Goal: Task Accomplishment & Management: Complete application form

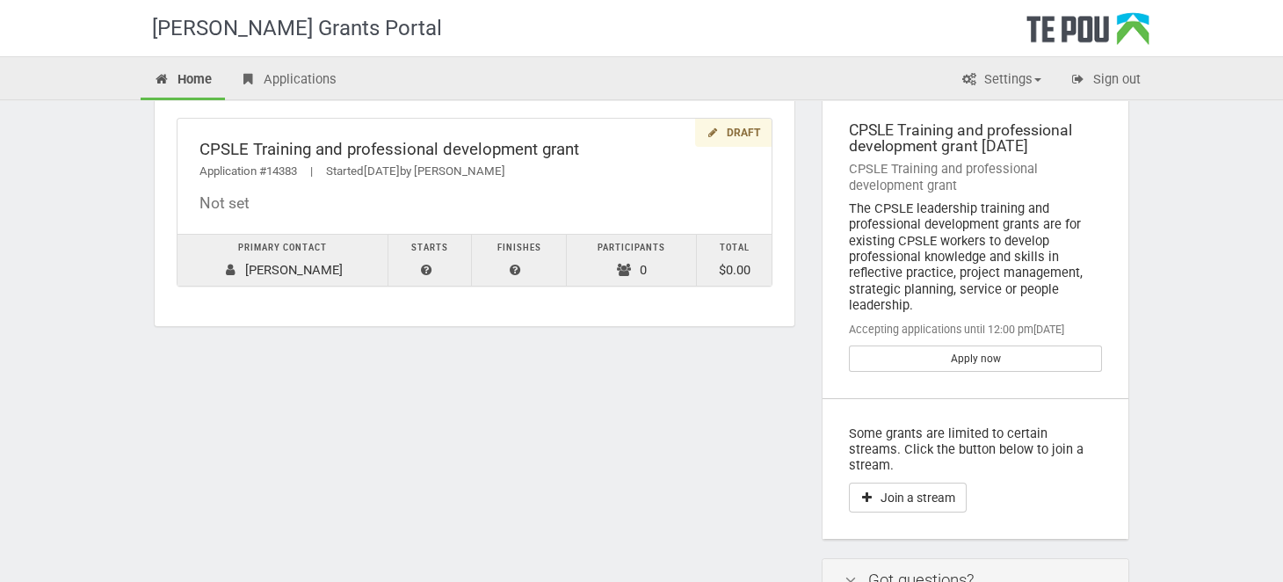
scroll to position [63, 0]
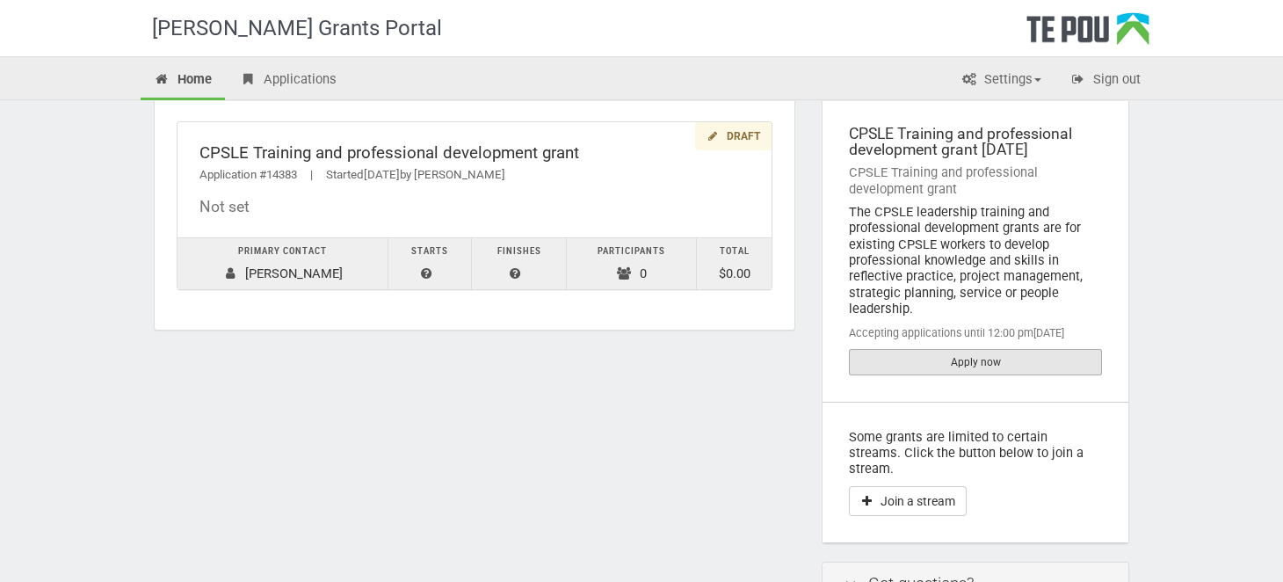
click at [930, 367] on link "Apply now" at bounding box center [975, 362] width 253 height 26
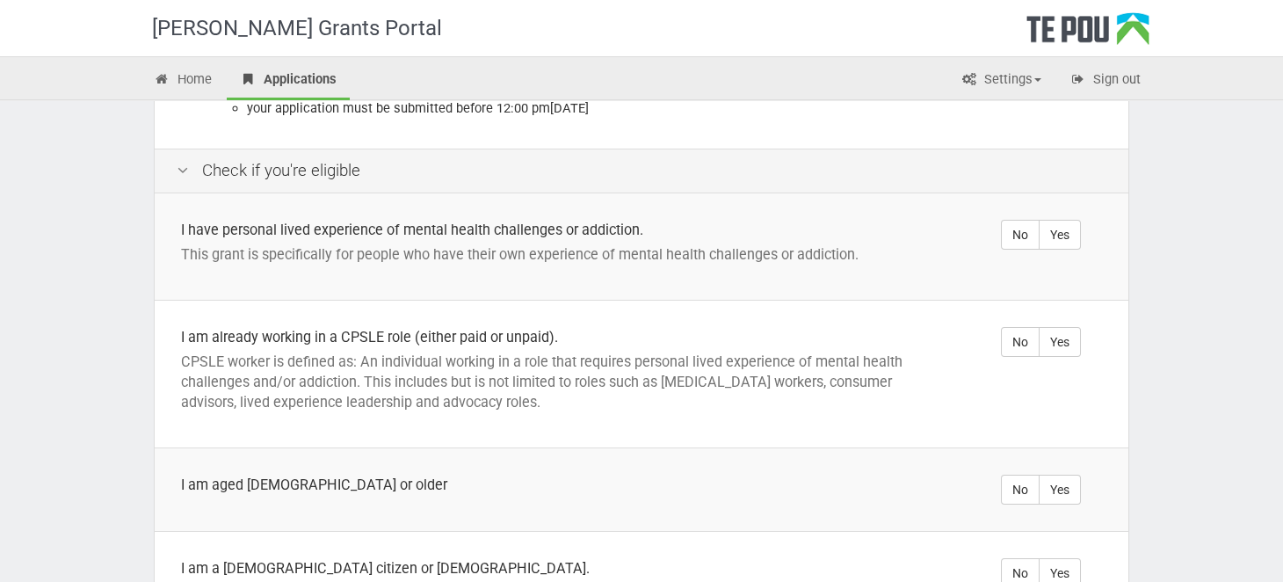
scroll to position [320, 0]
click at [1061, 221] on label "Yes" at bounding box center [1060, 236] width 42 height 30
radio input "true"
click at [1056, 328] on label "Yes" at bounding box center [1060, 343] width 42 height 30
radio input "true"
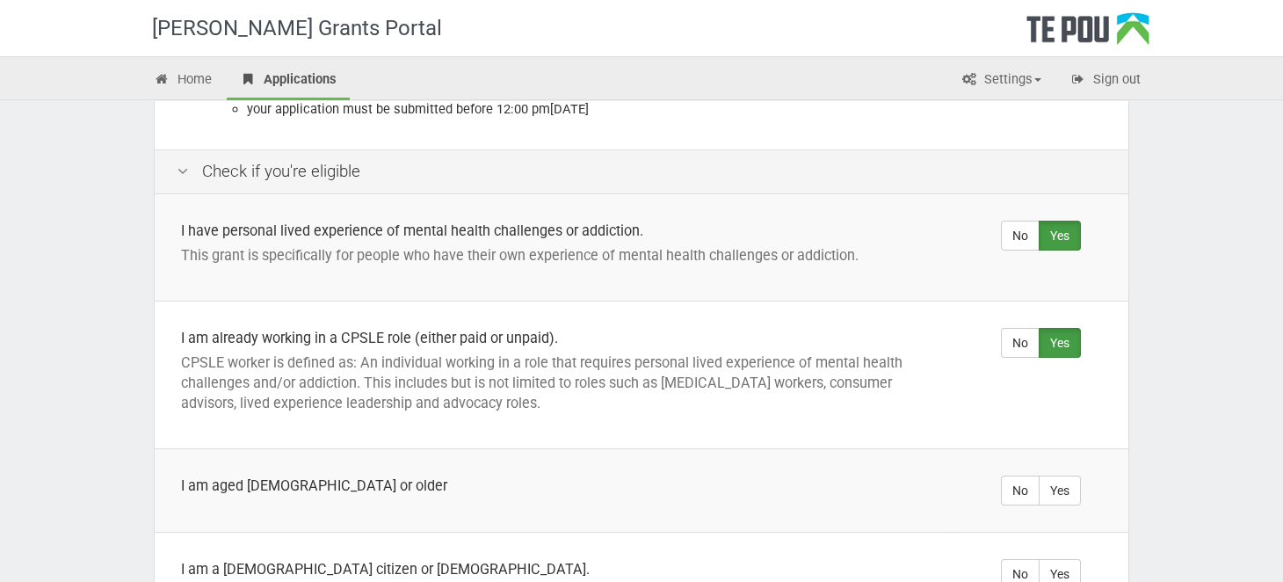
click at [1056, 454] on td "No Yes" at bounding box center [1041, 489] width 176 height 83
click at [1070, 478] on label "Yes" at bounding box center [1060, 490] width 42 height 30
radio input "true"
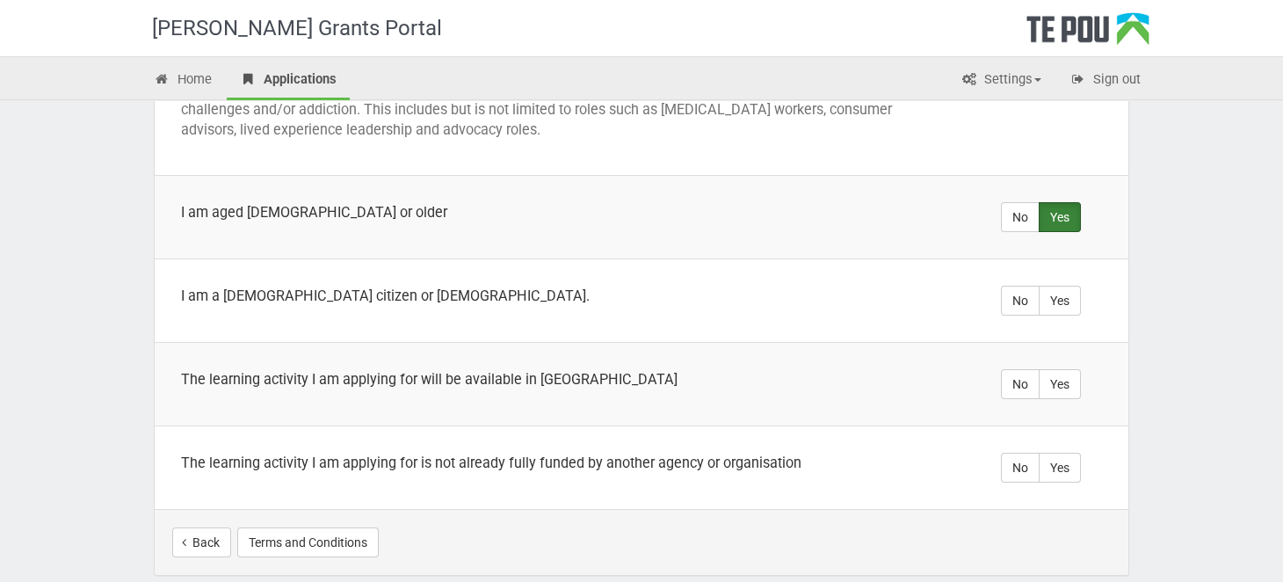
scroll to position [601, 0]
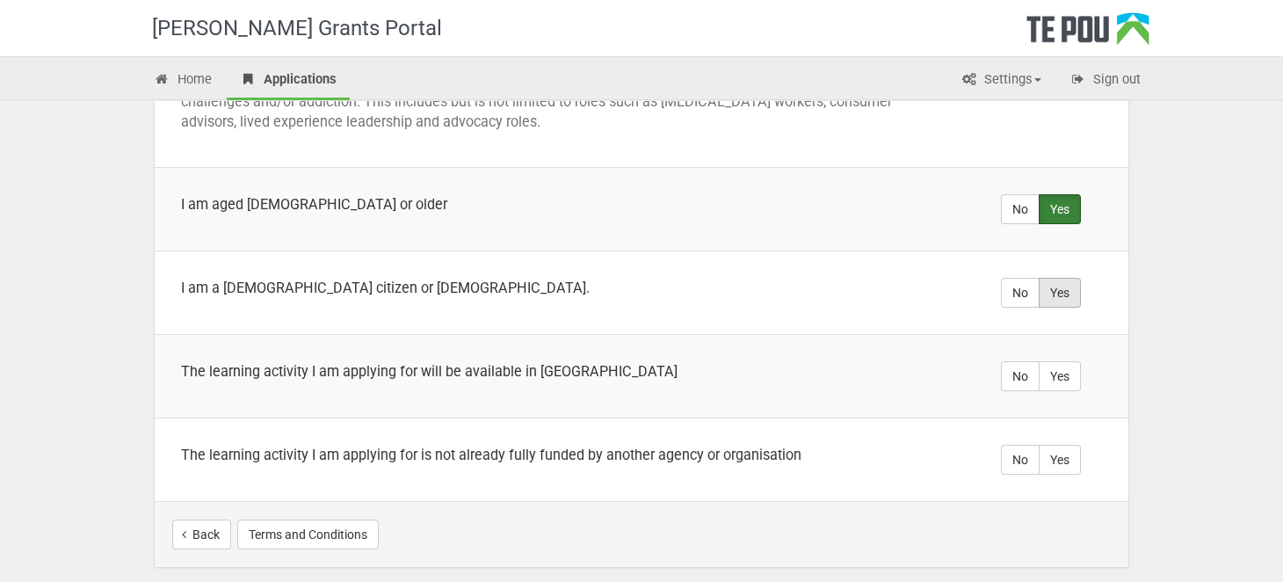
click at [1063, 278] on label "Yes" at bounding box center [1060, 293] width 42 height 30
radio input "true"
click at [1055, 361] on label "Yes" at bounding box center [1060, 376] width 42 height 30
radio input "true"
click at [1057, 445] on label "Yes" at bounding box center [1060, 460] width 42 height 30
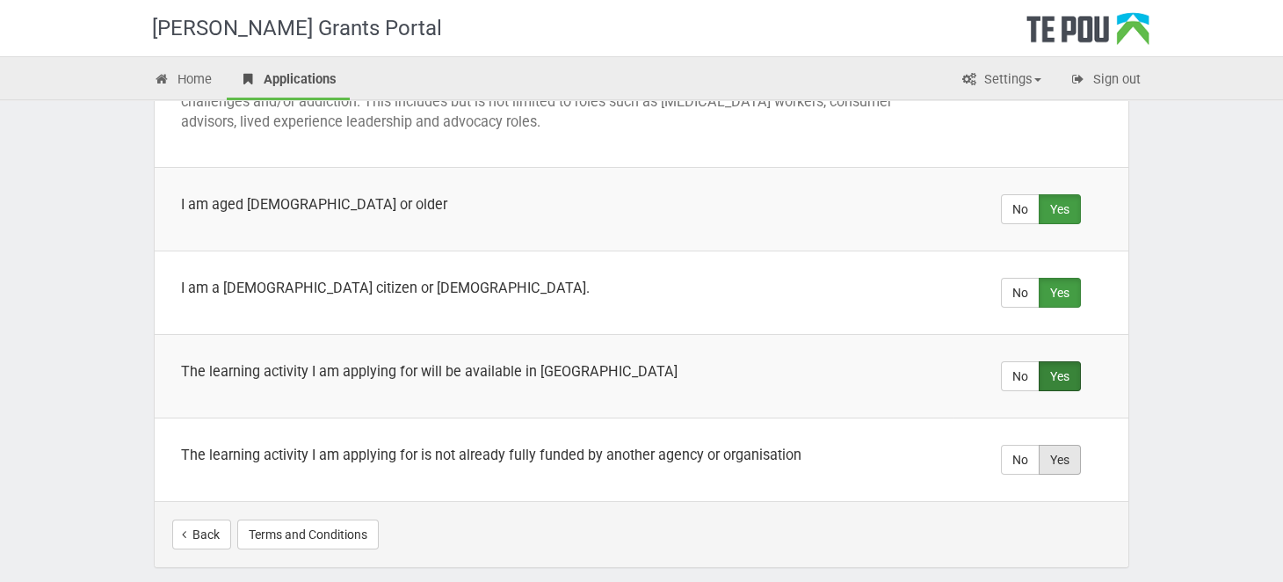
radio input "true"
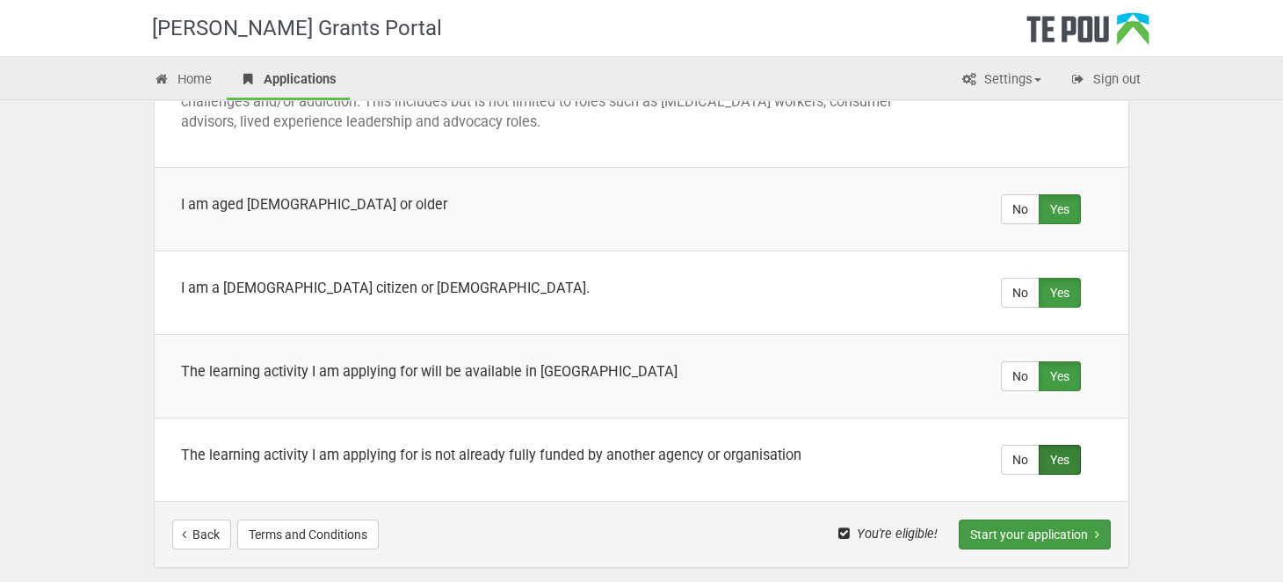
click at [1062, 519] on button "Start your application" at bounding box center [1035, 534] width 152 height 30
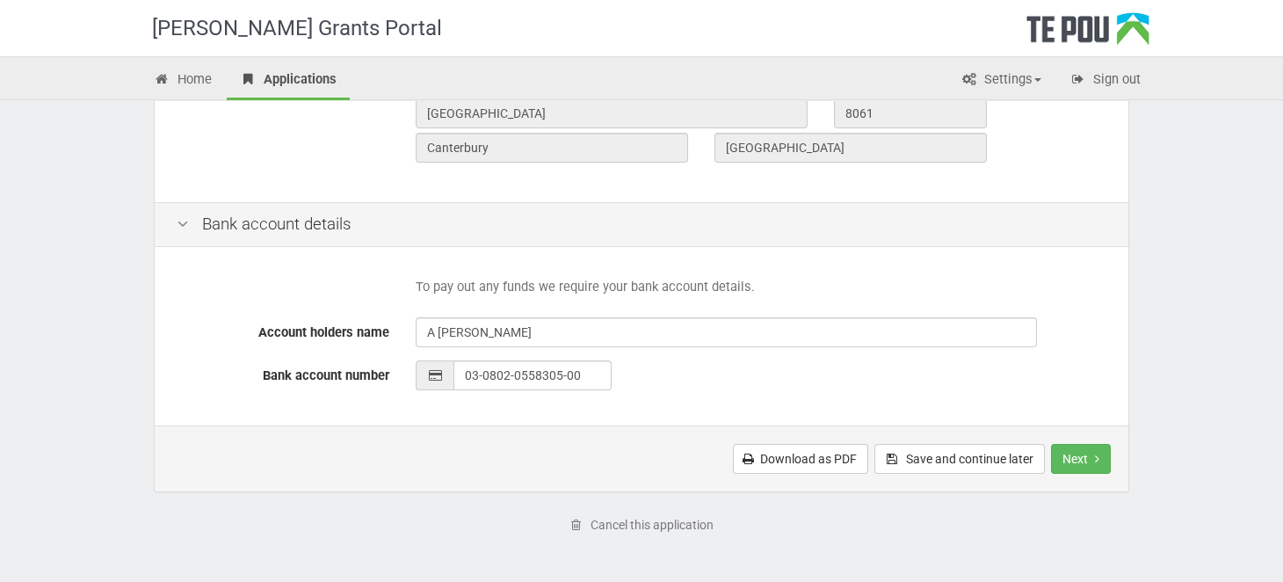
scroll to position [747, 0]
click at [1089, 461] on button "Next" at bounding box center [1081, 457] width 60 height 30
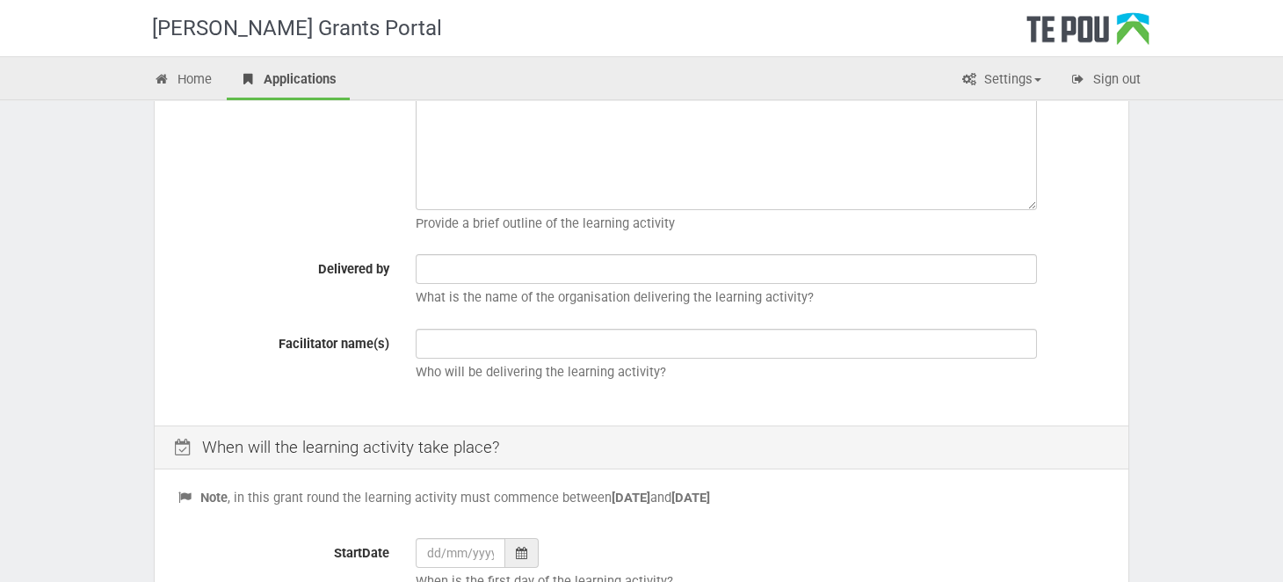
scroll to position [432, 0]
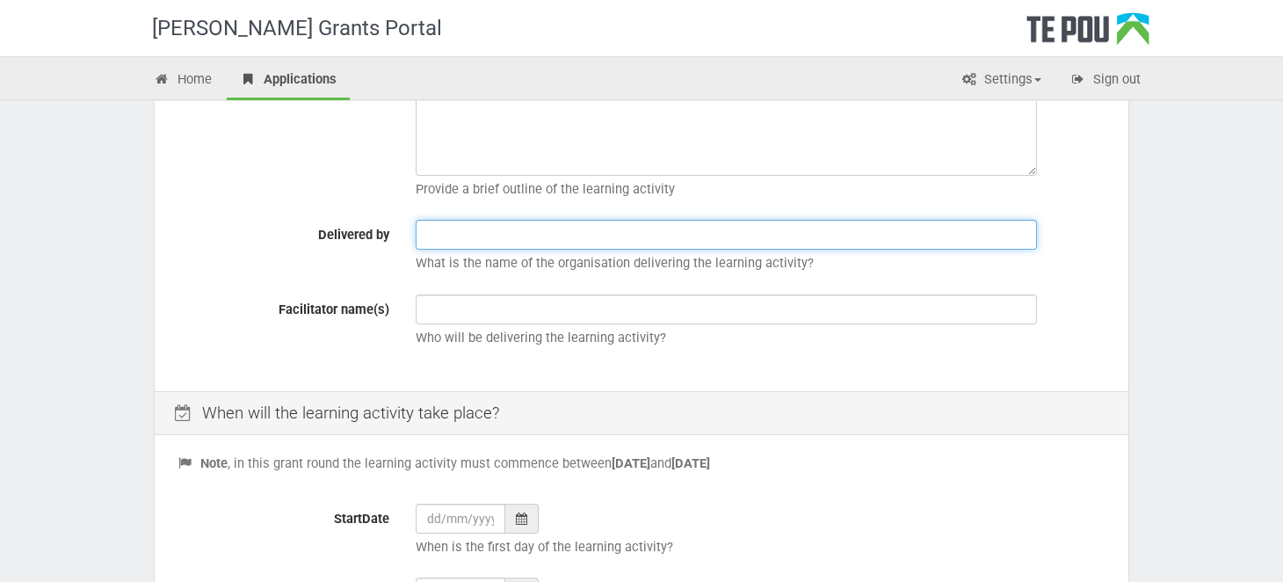
click at [488, 237] on input "text" at bounding box center [726, 235] width 621 height 30
type input "AUT University"
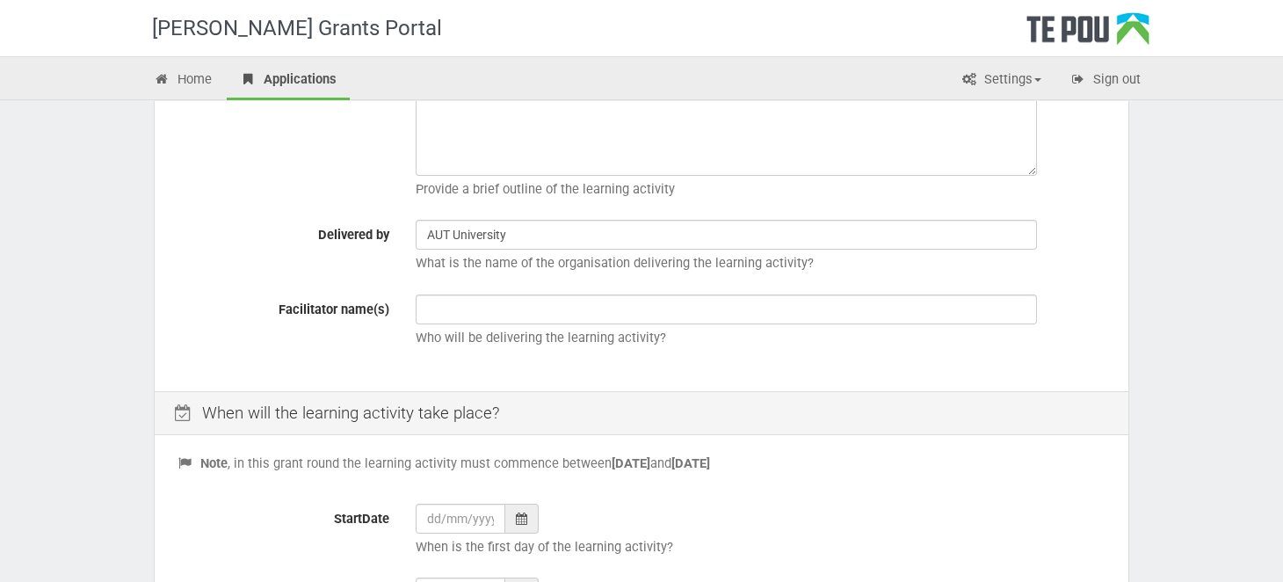
click at [470, 292] on div "Title What is the title of the learning activity? Description Provide a brief o…" at bounding box center [642, 168] width 974 height 443
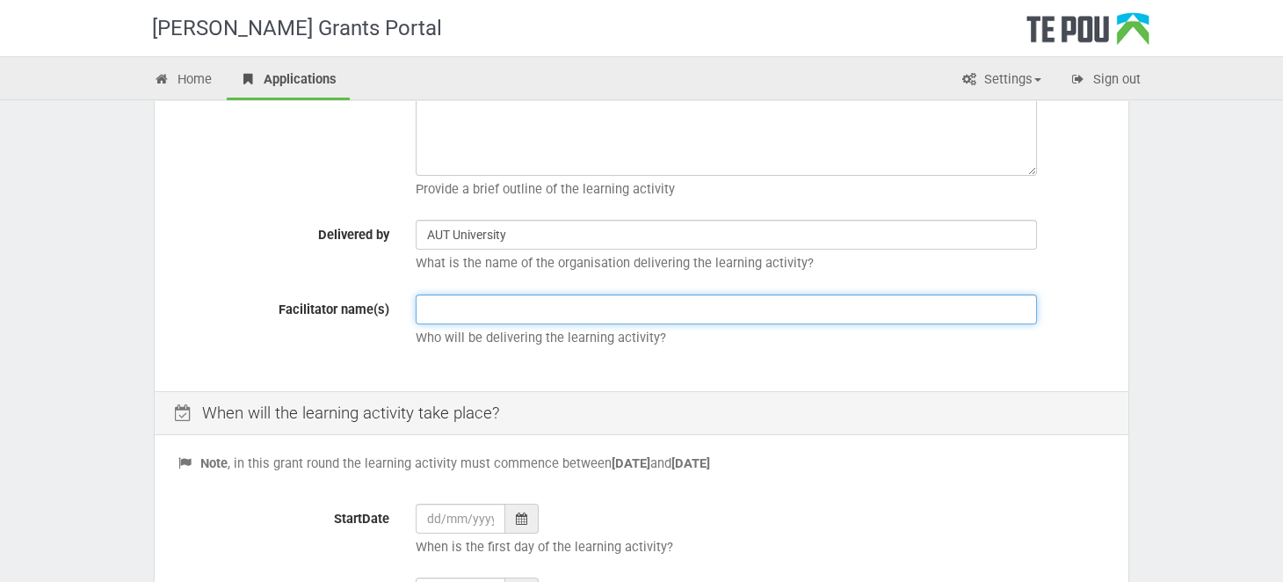
click at [453, 309] on input "text" at bounding box center [726, 309] width 621 height 30
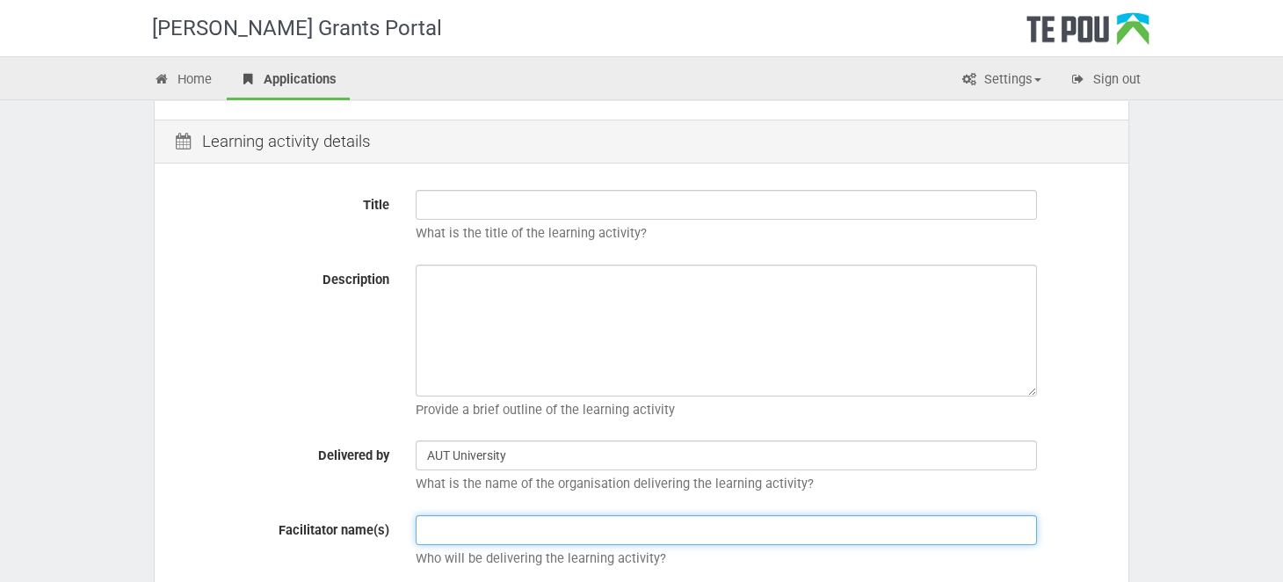
scroll to position [208, 0]
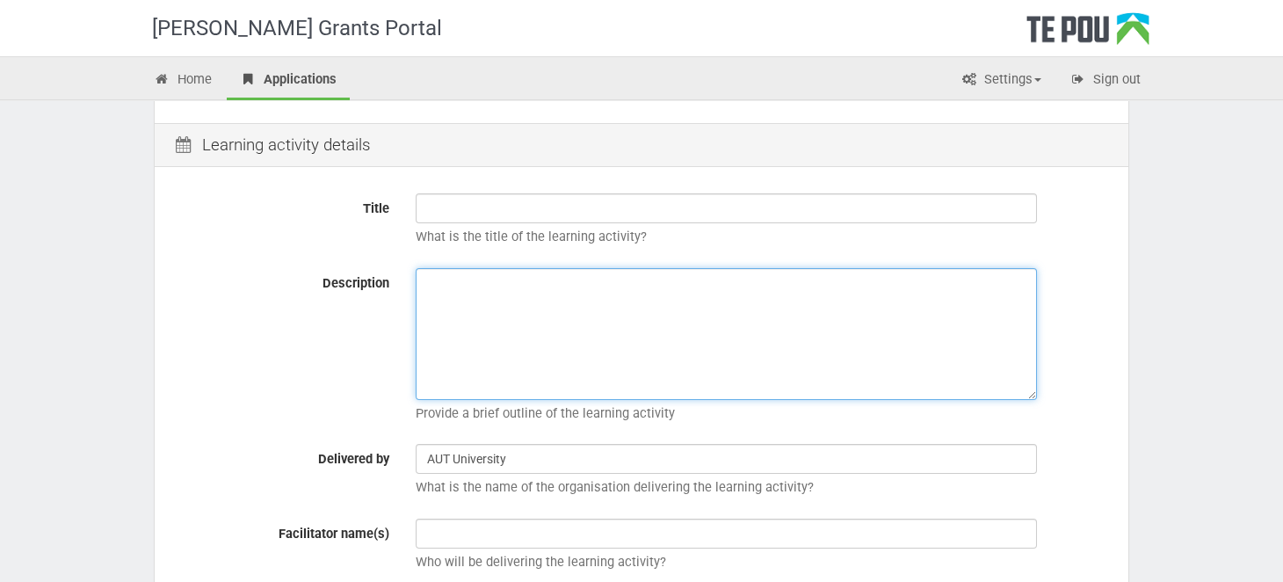
click at [445, 283] on textarea "Description" at bounding box center [726, 334] width 621 height 132
paste textarea "Develops understanding of recovery and wellbeing in the context of mental healt…"
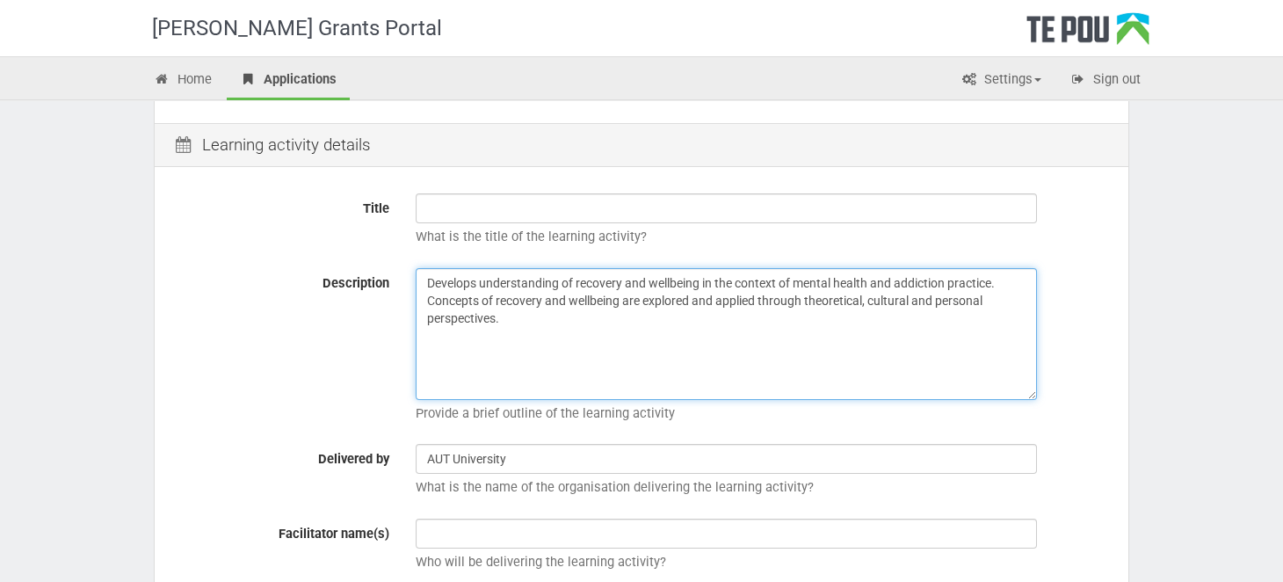
type textarea "Develops understanding of recovery and wellbeing in the context of mental healt…"
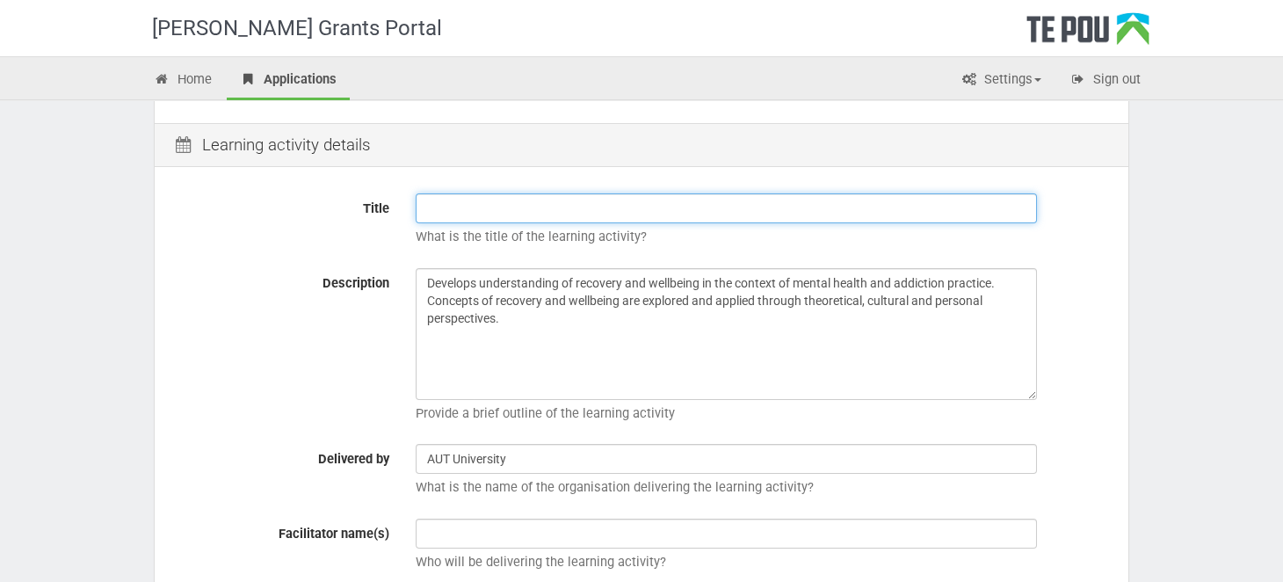
click at [424, 207] on input "Title" at bounding box center [726, 208] width 621 height 30
paste input "Recovery in Mental Health and Addiction Practice"
type input "Recovery in Mental Health and Addiction Practice"
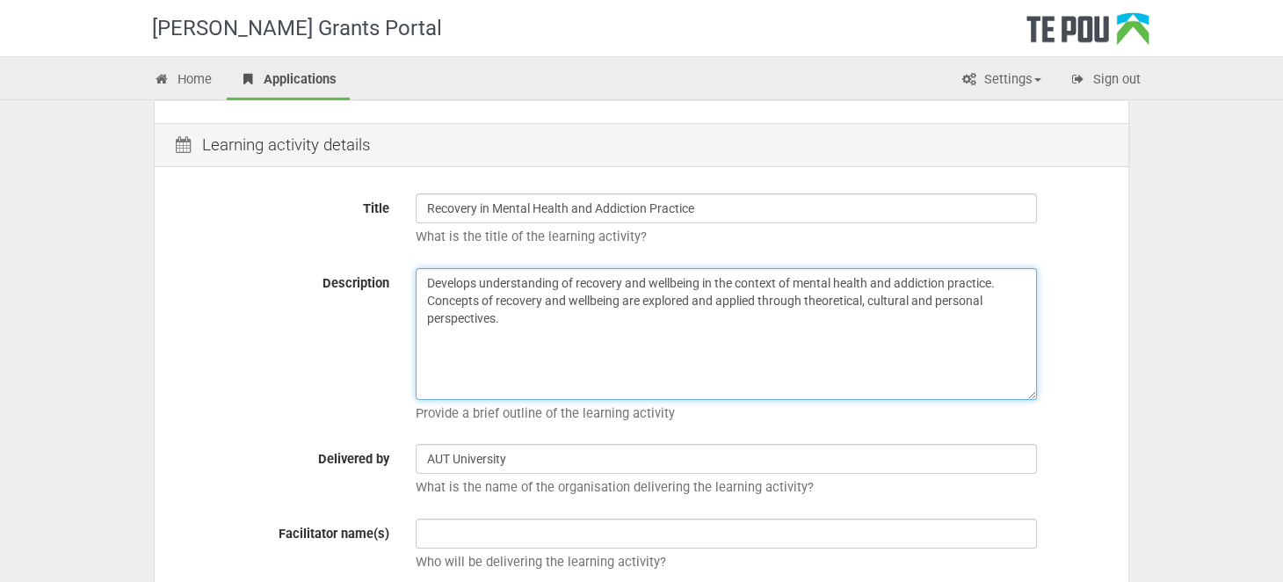
click at [728, 353] on textarea "Develops understanding of recovery and wellbeing in the context of mental healt…" at bounding box center [726, 334] width 621 height 132
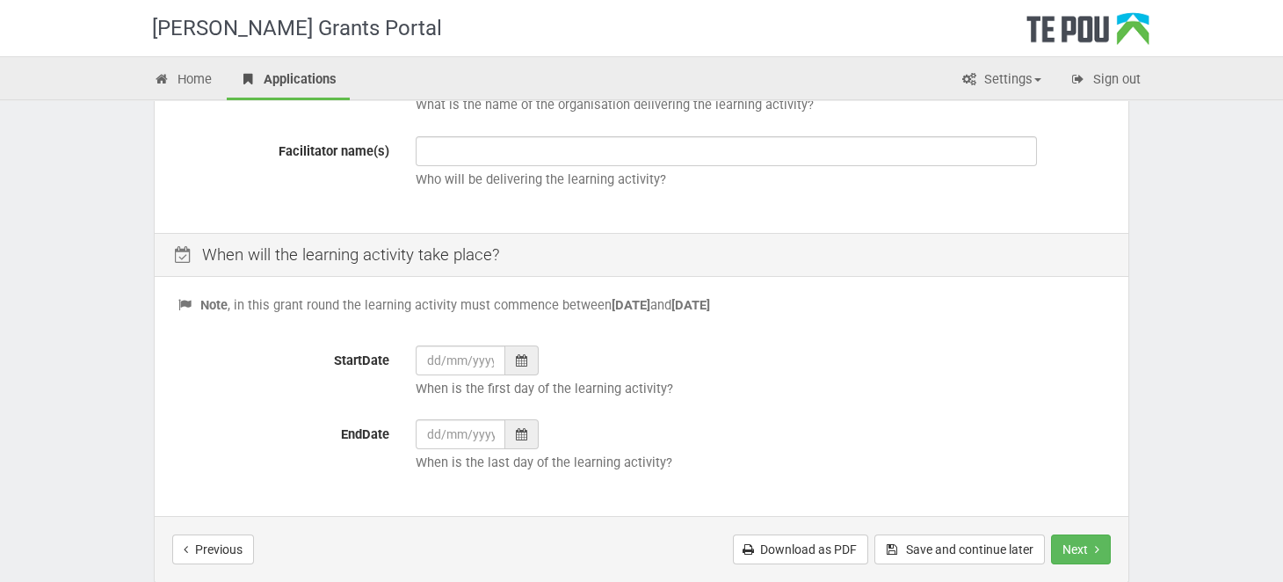
scroll to position [737, 0]
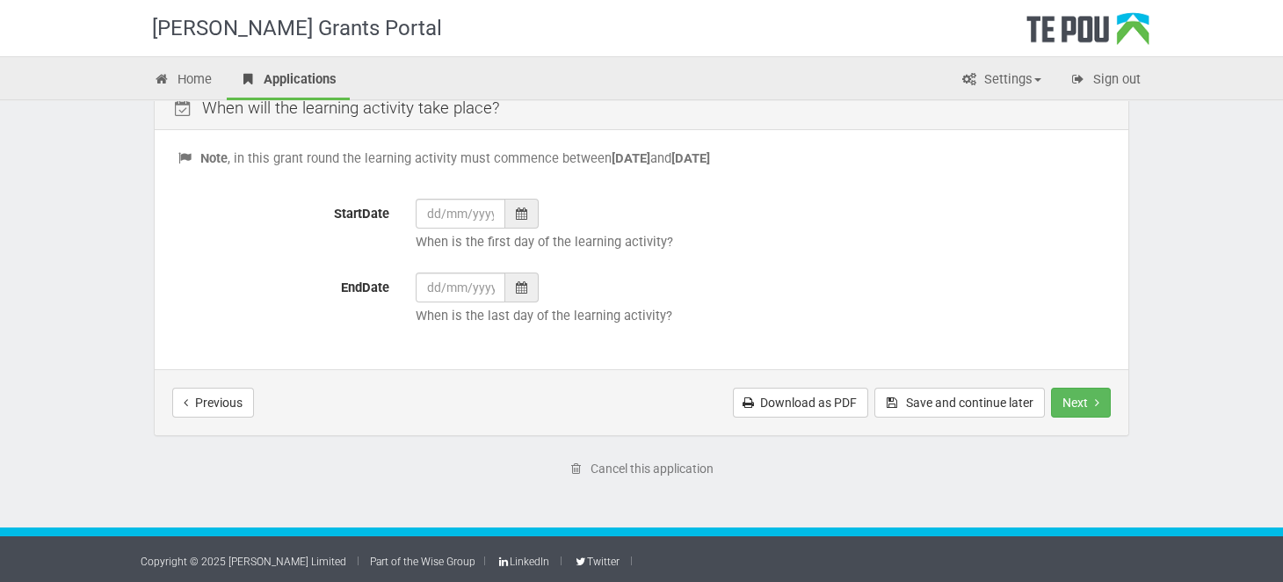
click at [520, 213] on icon at bounding box center [521, 213] width 11 height 12
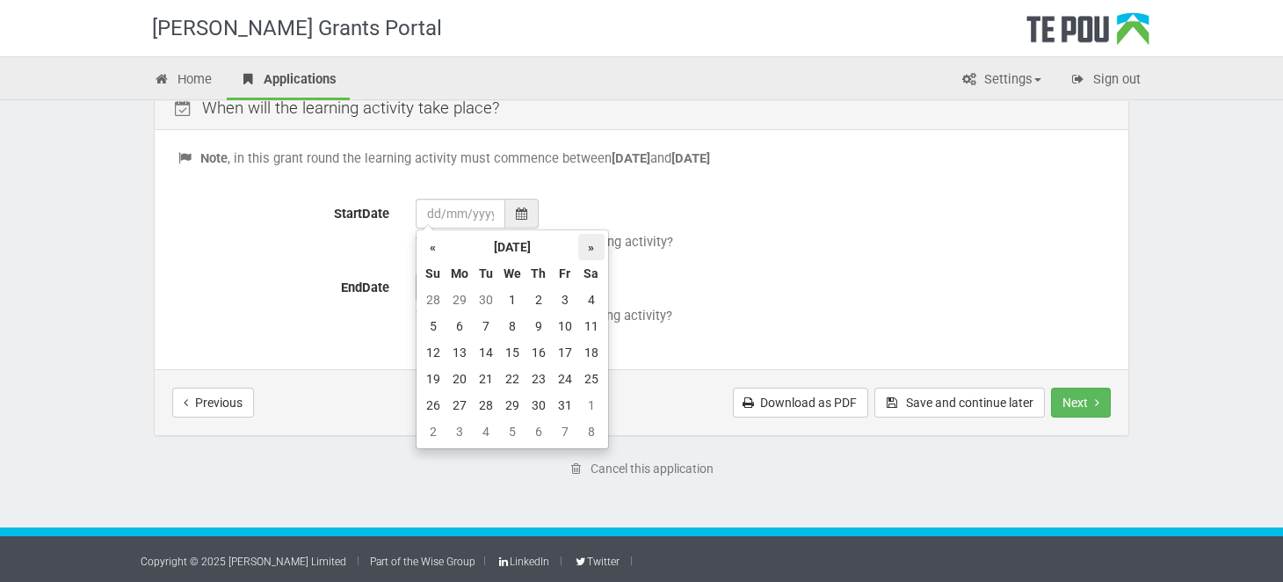
click at [593, 248] on th "»" at bounding box center [591, 247] width 26 height 26
click at [538, 299] on td "1" at bounding box center [539, 300] width 26 height 26
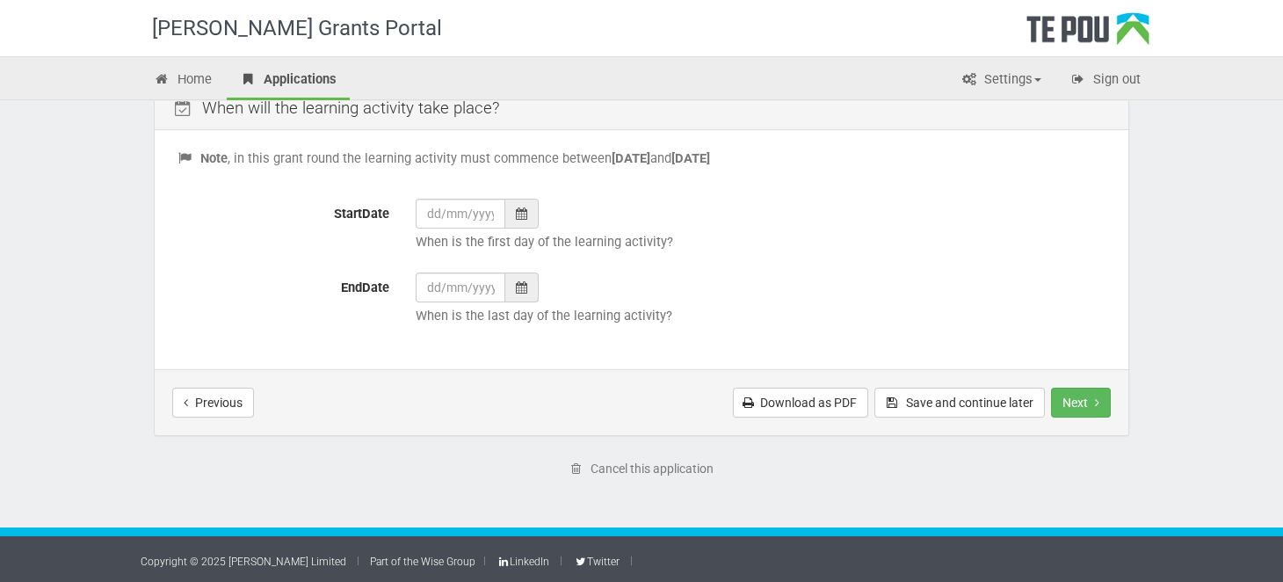
type input "01/01/2026"
click at [521, 286] on icon at bounding box center [521, 287] width 11 height 12
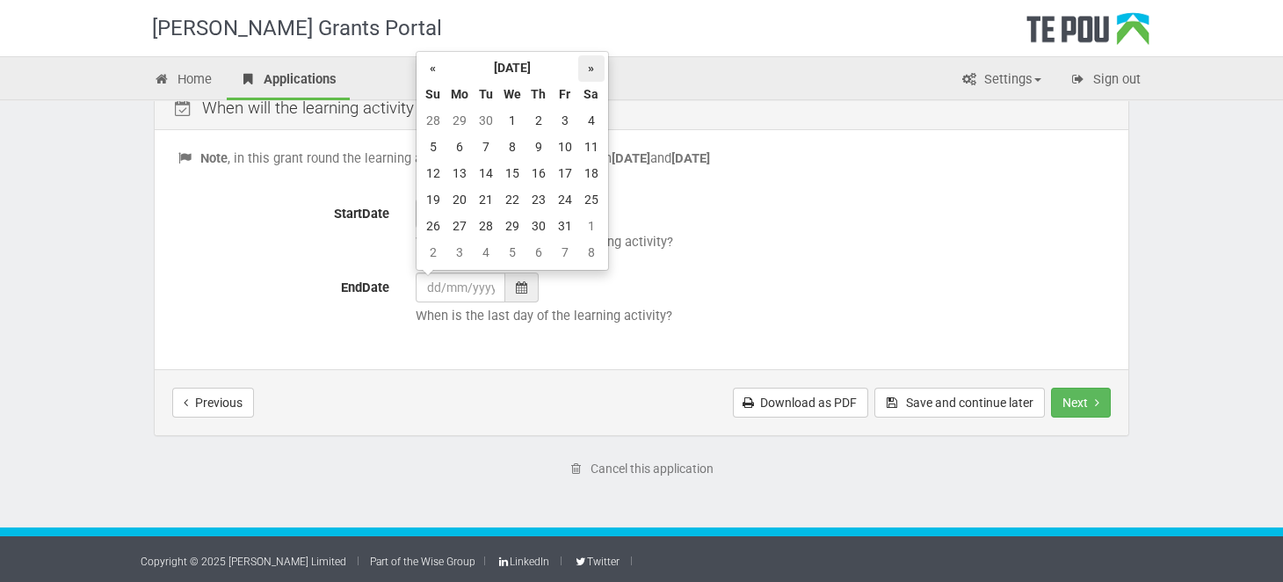
click at [587, 68] on th "»" at bounding box center [591, 68] width 26 height 26
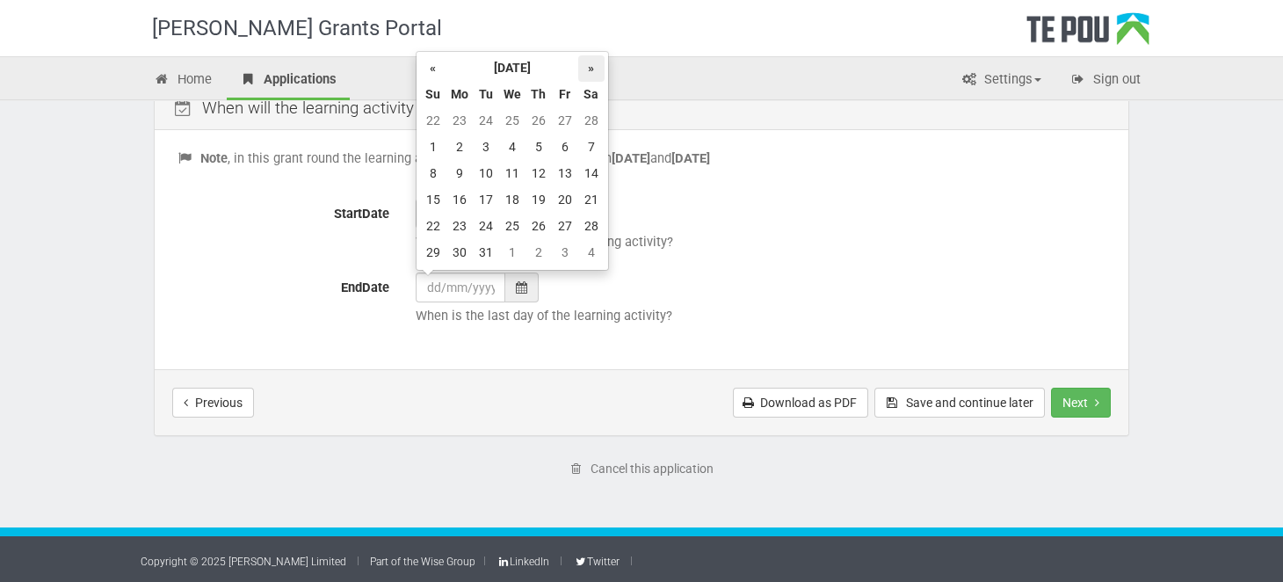
click at [587, 68] on th "»" at bounding box center [591, 68] width 26 height 26
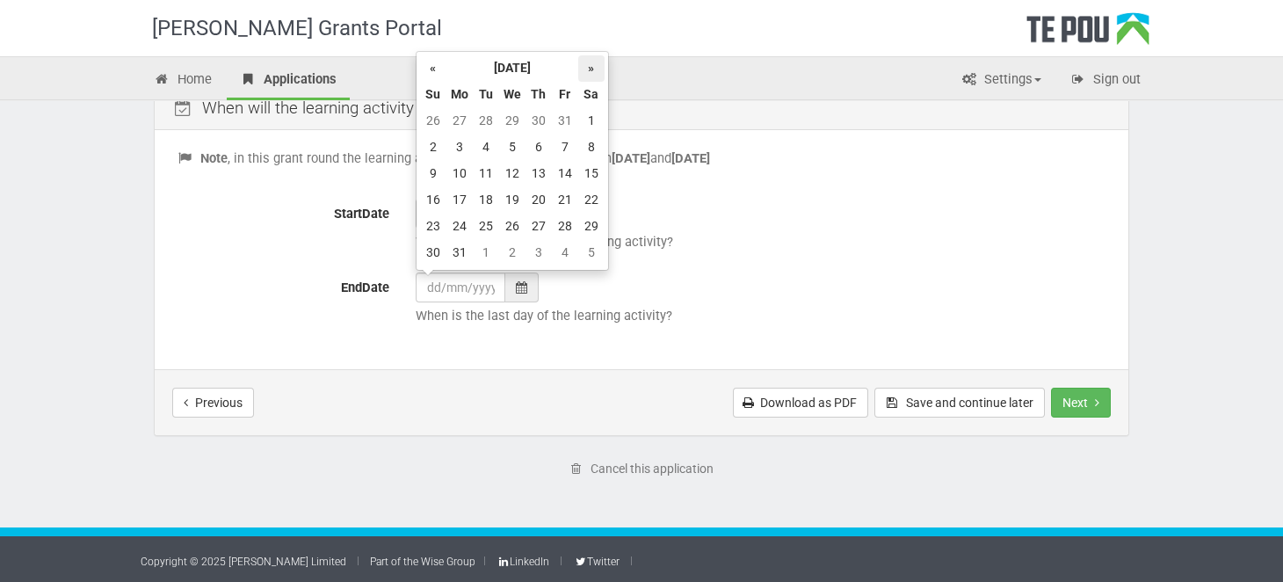
click at [587, 68] on th "»" at bounding box center [591, 68] width 26 height 26
click at [461, 249] on td "30" at bounding box center [459, 253] width 26 height 26
type input "30/11/2026"
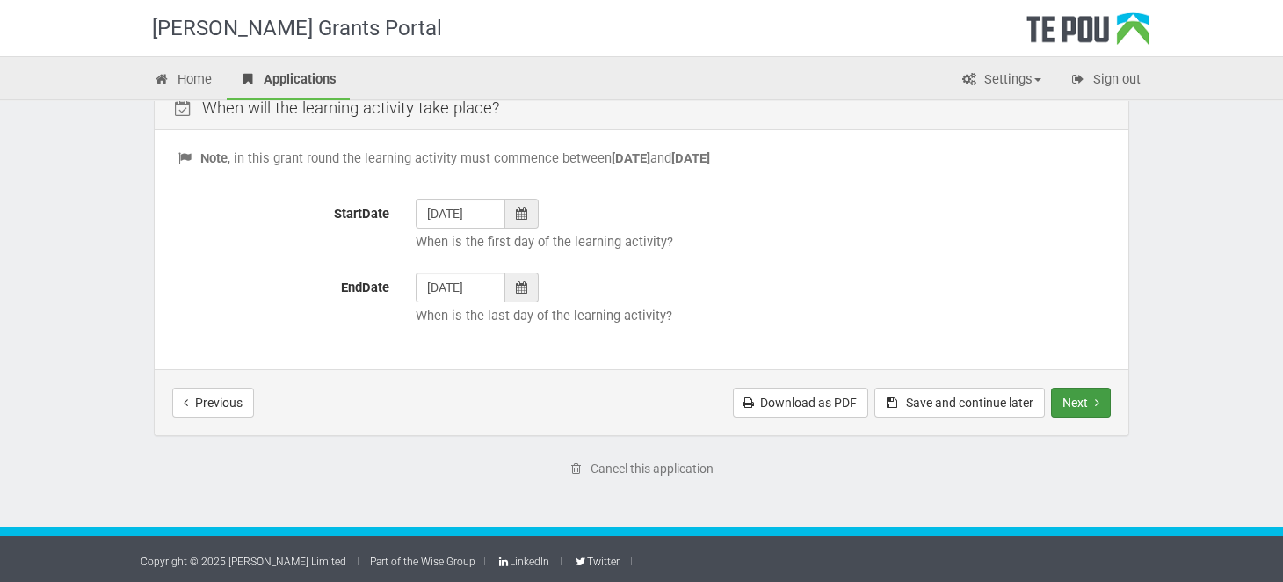
click at [1063, 404] on button "Next" at bounding box center [1081, 403] width 60 height 30
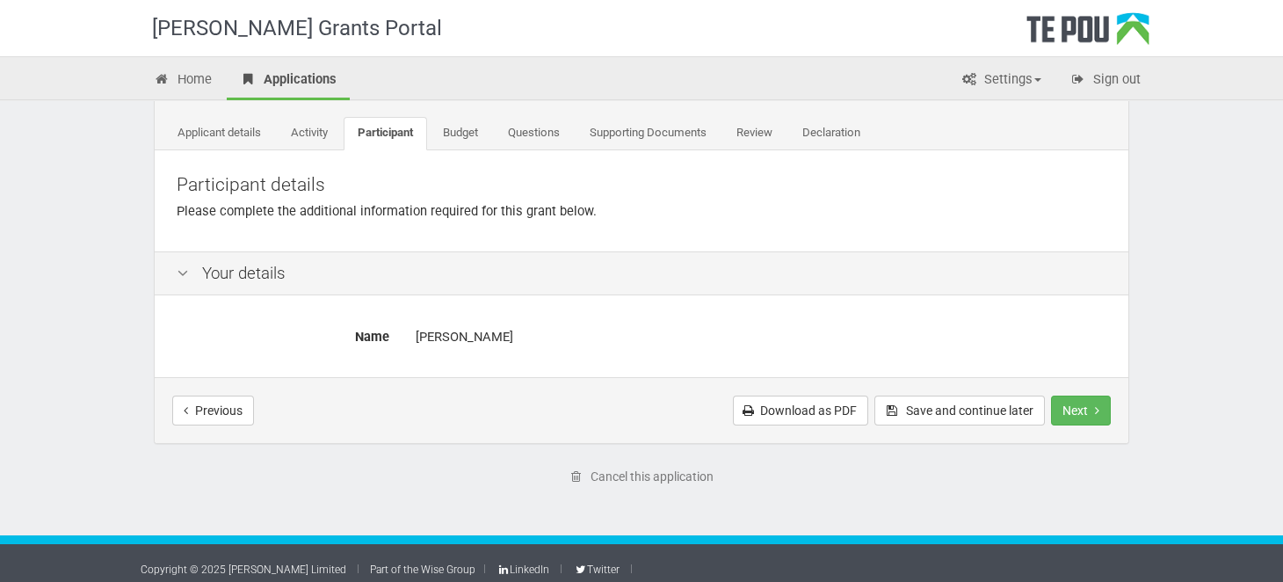
scroll to position [91, 0]
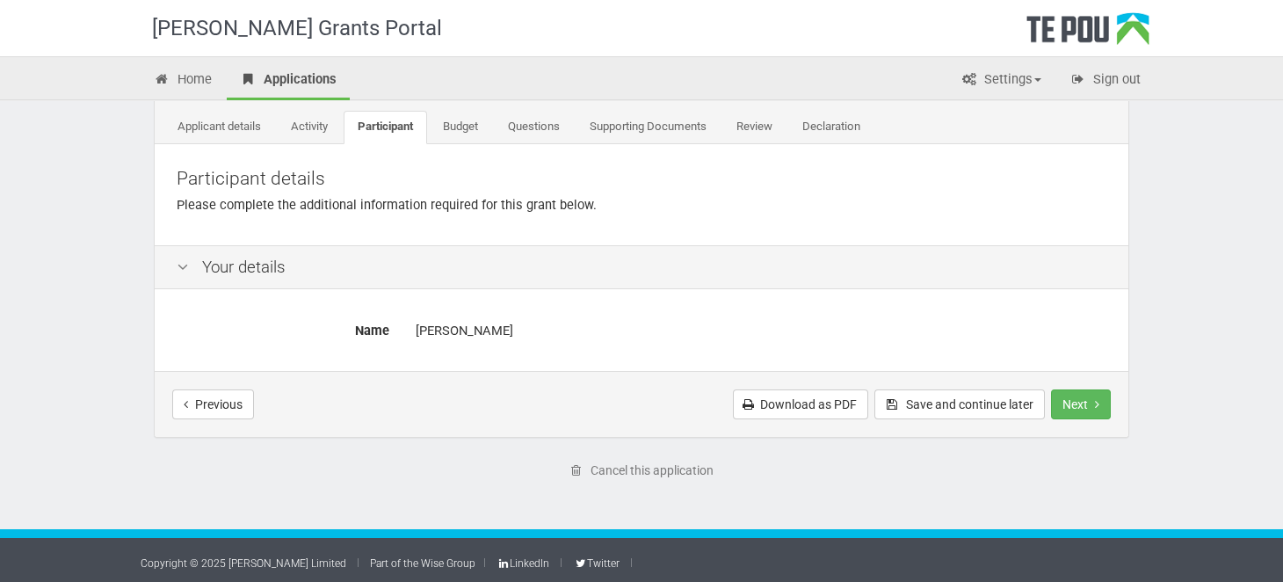
click at [183, 265] on icon at bounding box center [182, 267] width 21 height 17
click at [1076, 409] on button "Next" at bounding box center [1081, 404] width 60 height 30
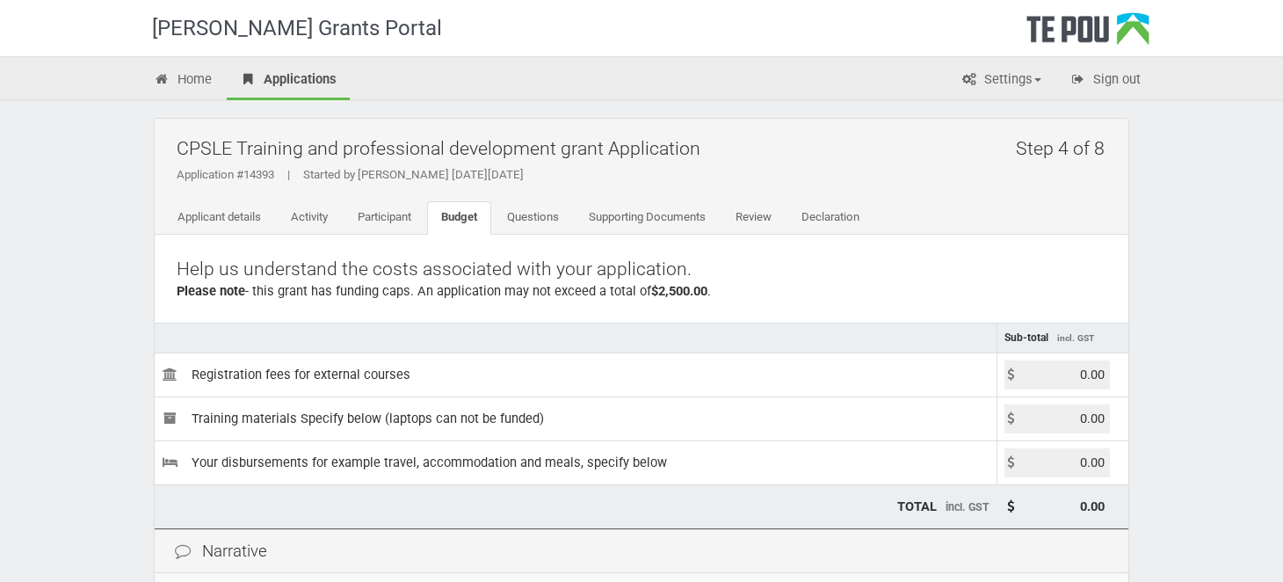
click at [1078, 365] on input "0.00" at bounding box center [1057, 374] width 105 height 29
type input "1100.00"
type input "1,100.00"
click at [1070, 458] on input "0.00" at bounding box center [1057, 462] width 105 height 29
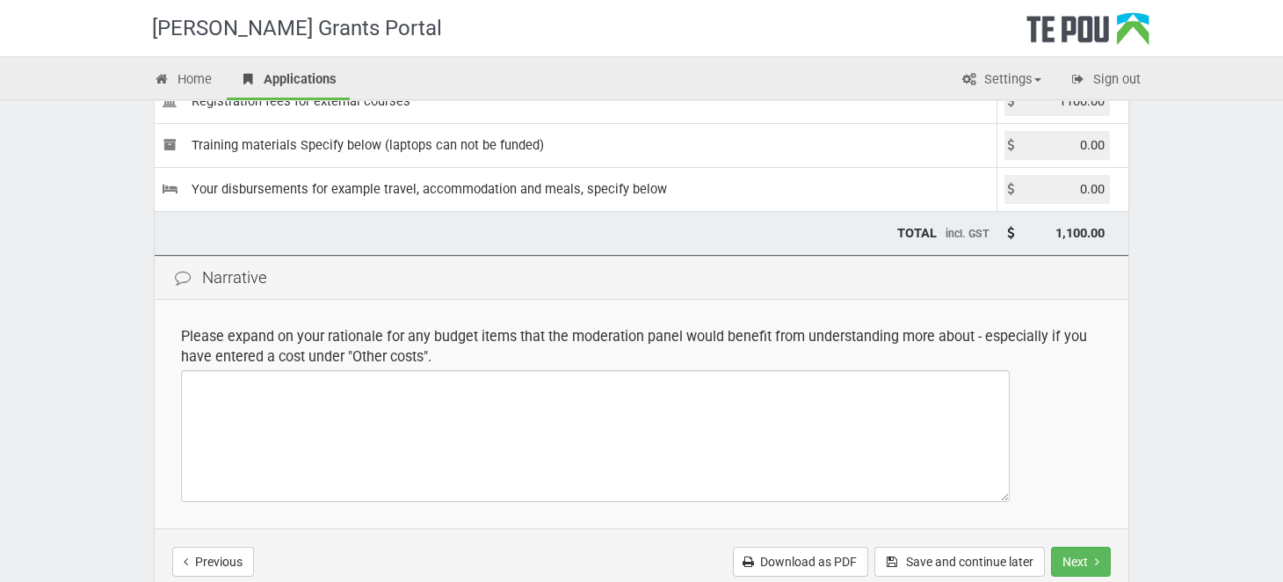
scroll to position [258, 0]
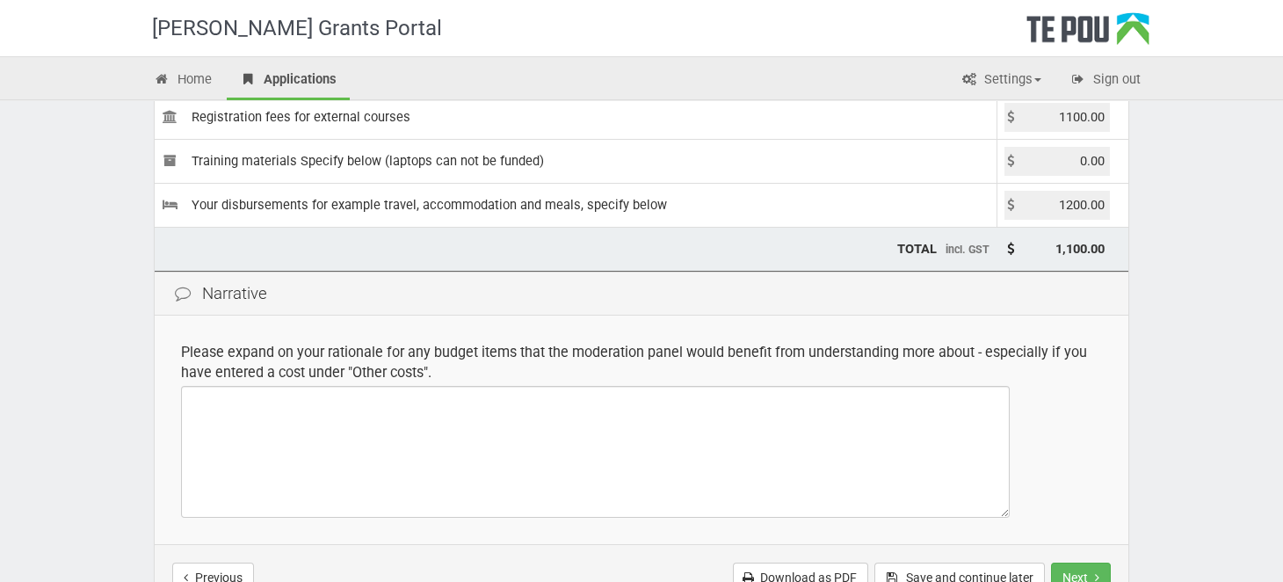
type input "1200.00"
type input "2,300.00"
click at [1166, 282] on div "[PERSON_NAME] Grants Portal Home Applications Settings Profile My account FAQs …" at bounding box center [641, 250] width 1283 height 1017
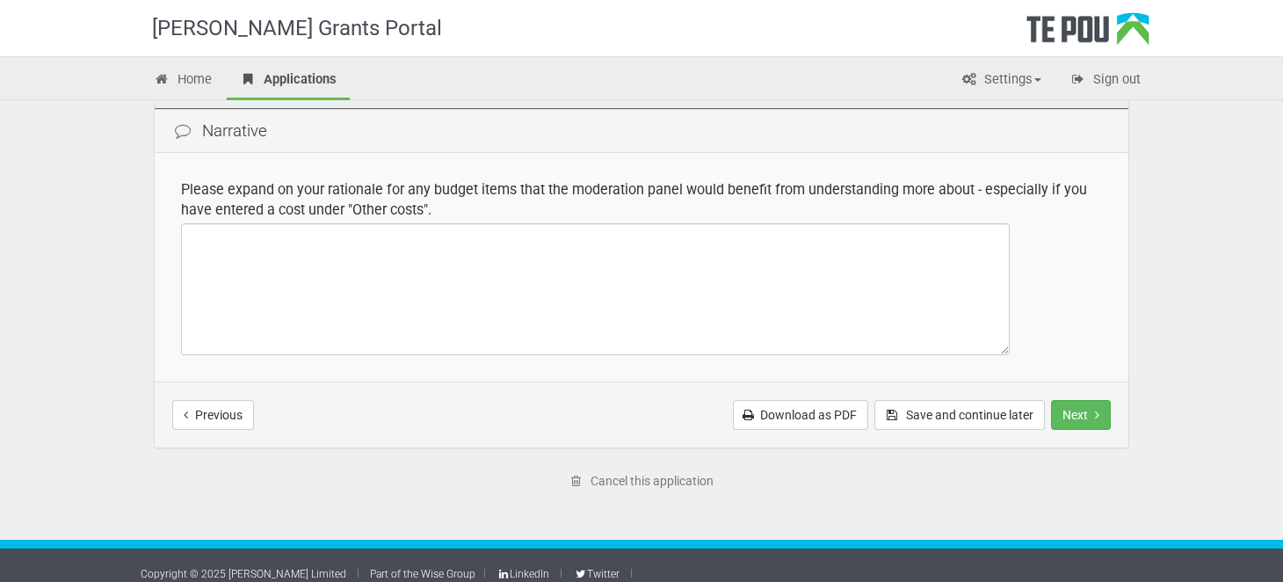
scroll to position [432, 0]
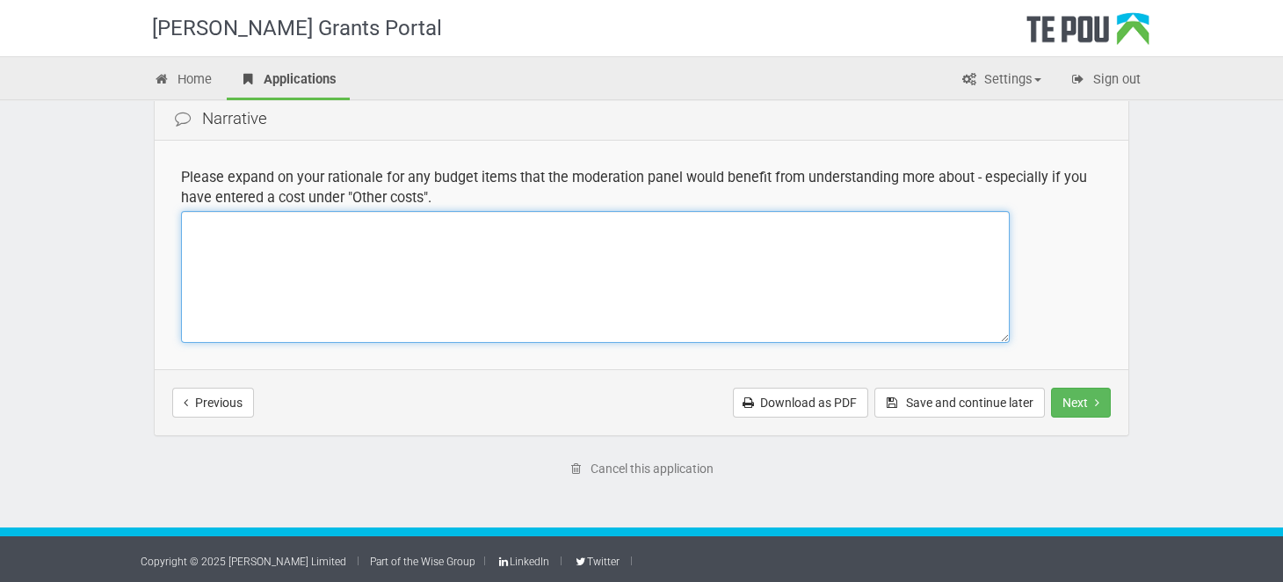
click at [221, 239] on textarea at bounding box center [595, 277] width 829 height 132
click at [267, 280] on textarea "Flights - [GEOGRAPHIC_DATA] to [GEOGRAPHIC_DATA] Accomodation" at bounding box center [595, 277] width 829 height 132
click at [299, 245] on textarea "Flights - [GEOGRAPHIC_DATA] to [GEOGRAPHIC_DATA] Accommodation" at bounding box center [595, 277] width 829 height 132
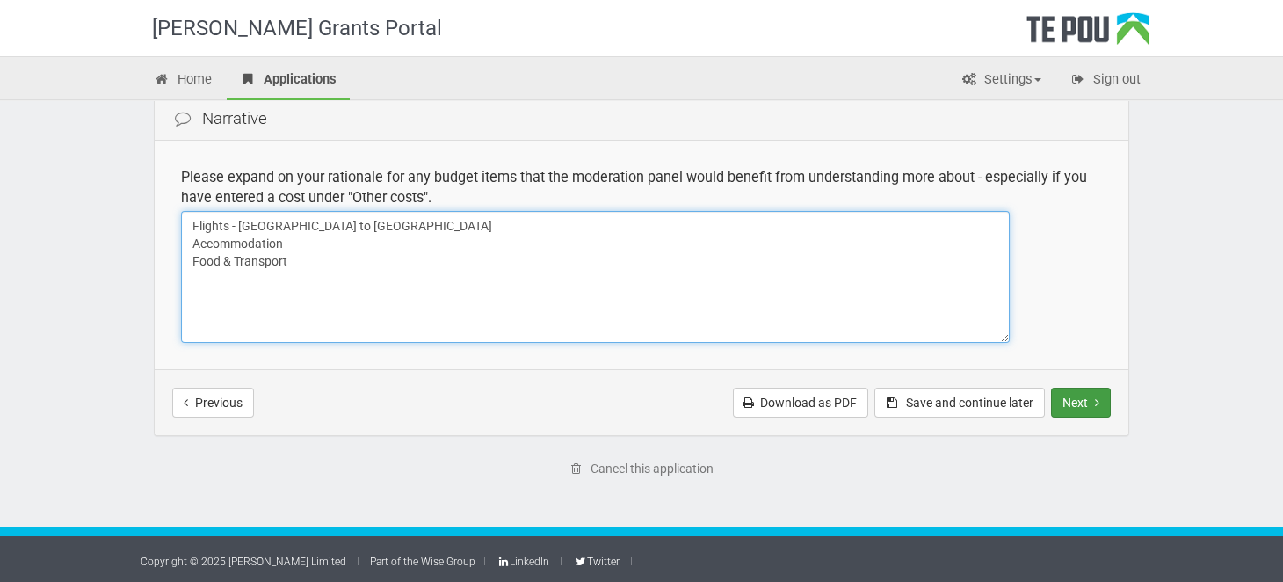
type textarea "Flights - Christchurch to Auckland Accommodation Food & Transport"
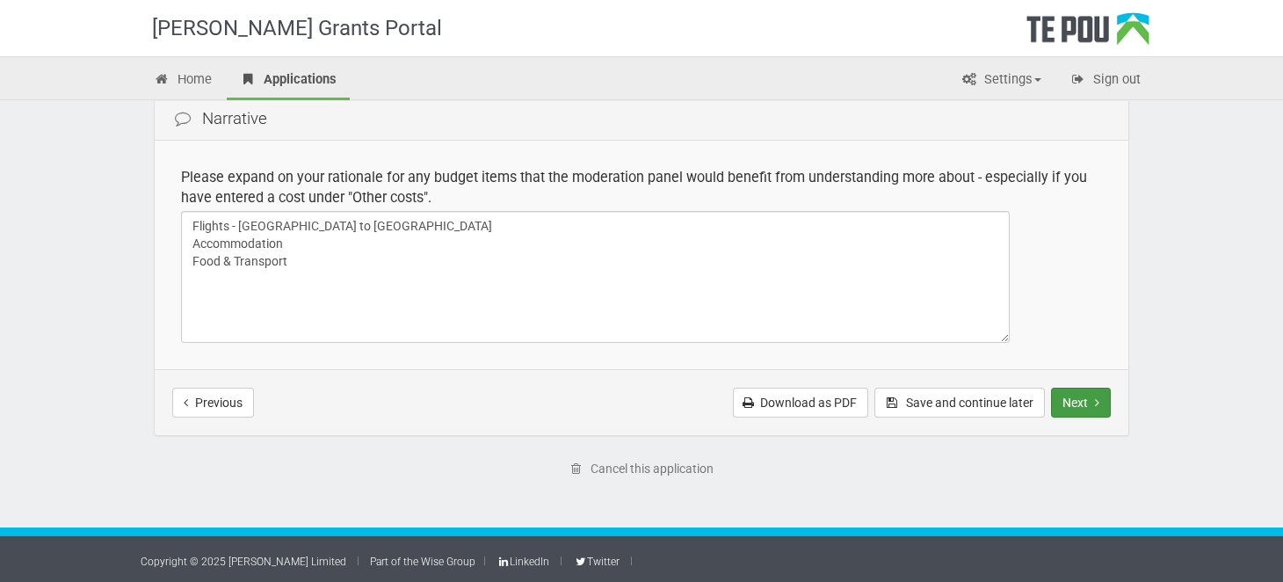
click at [1082, 397] on button "Next" at bounding box center [1081, 403] width 60 height 30
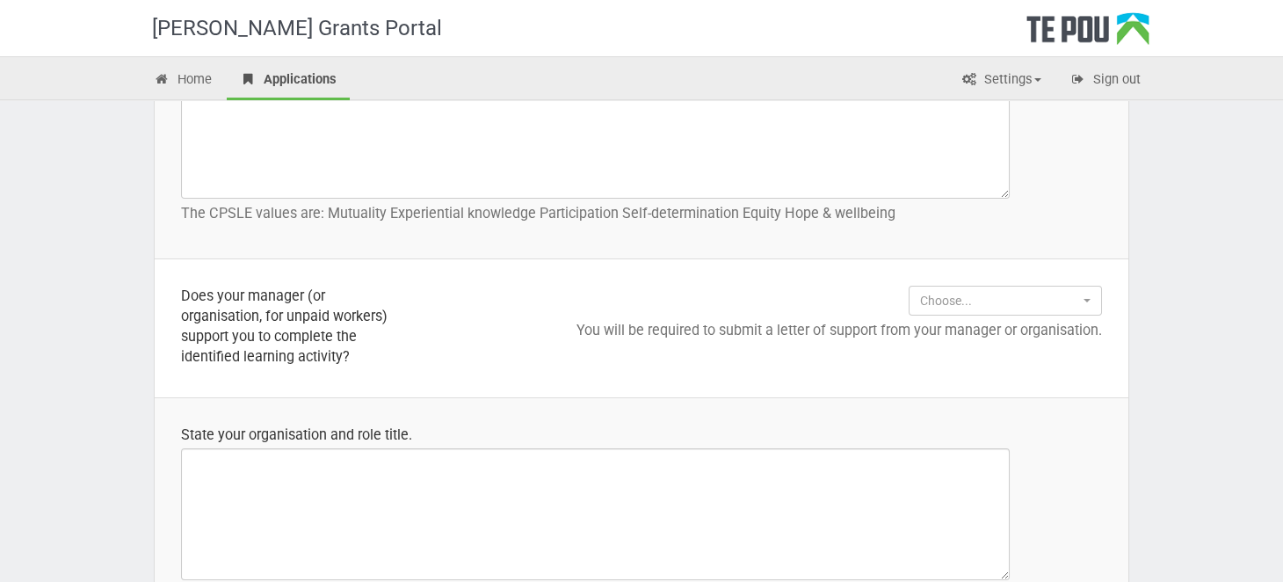
scroll to position [1366, 0]
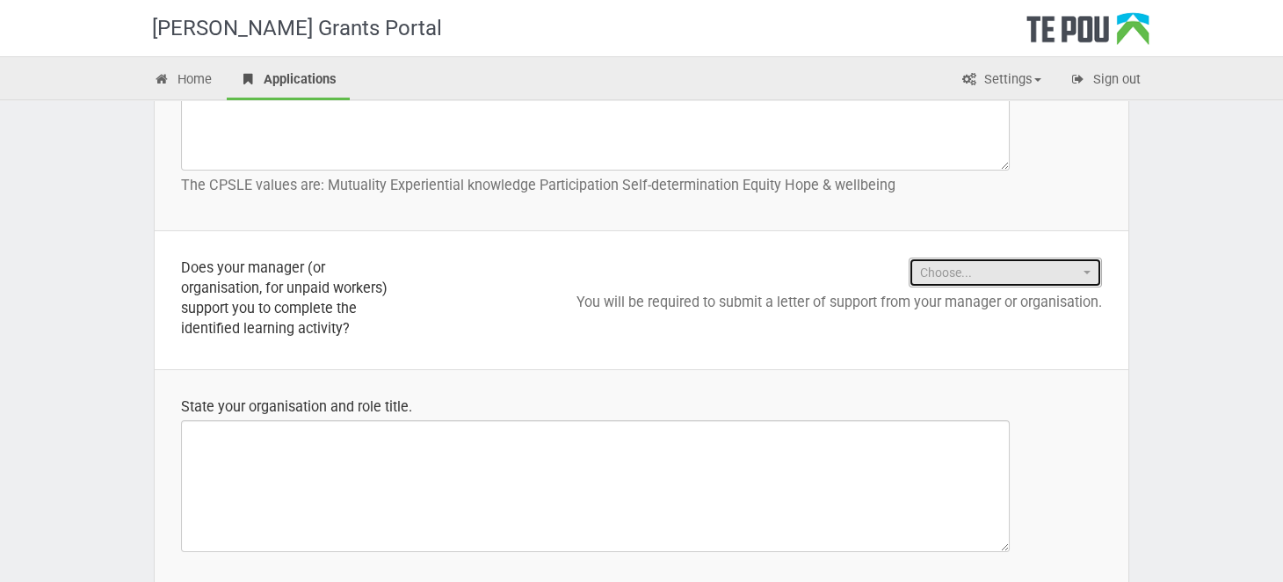
click at [1086, 272] on button "Choose..." at bounding box center [1005, 273] width 193 height 30
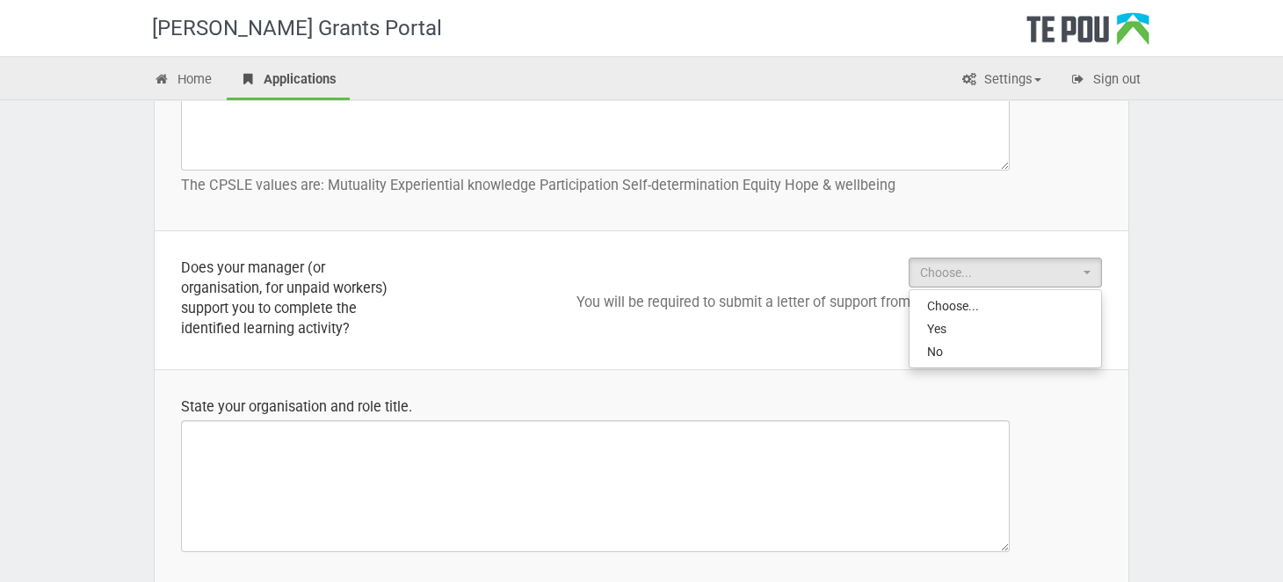
click at [1203, 283] on div "Te Pou Grants Portal Home Applications Settings Profile My account FAQs Sign ou…" at bounding box center [641, 269] width 1283 height 3271
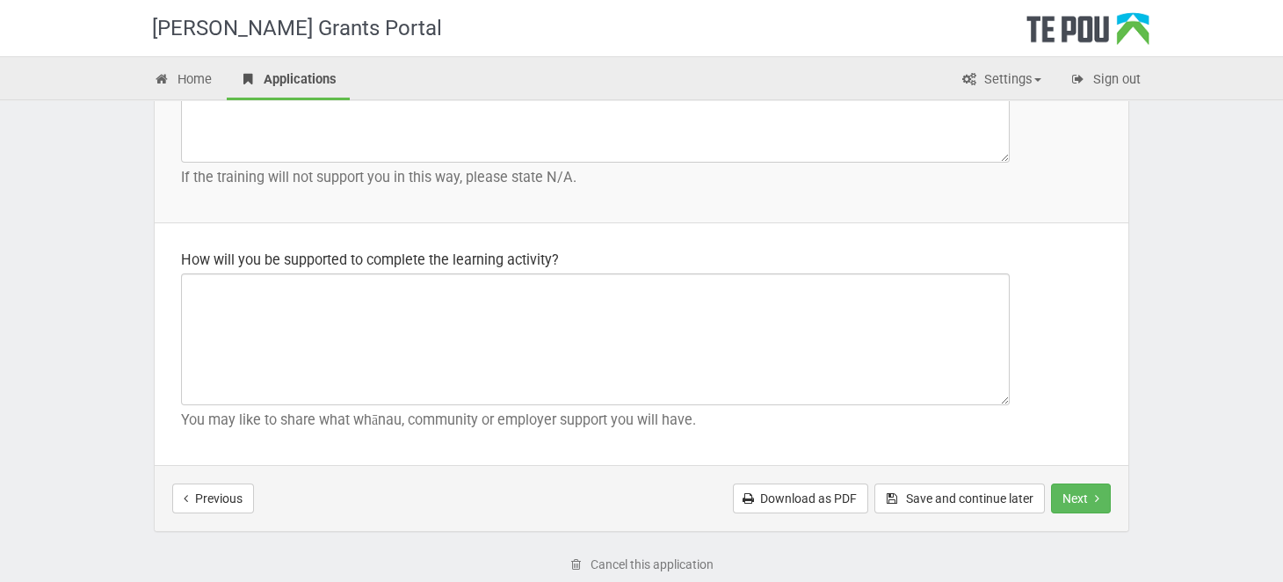
scroll to position [2684, 0]
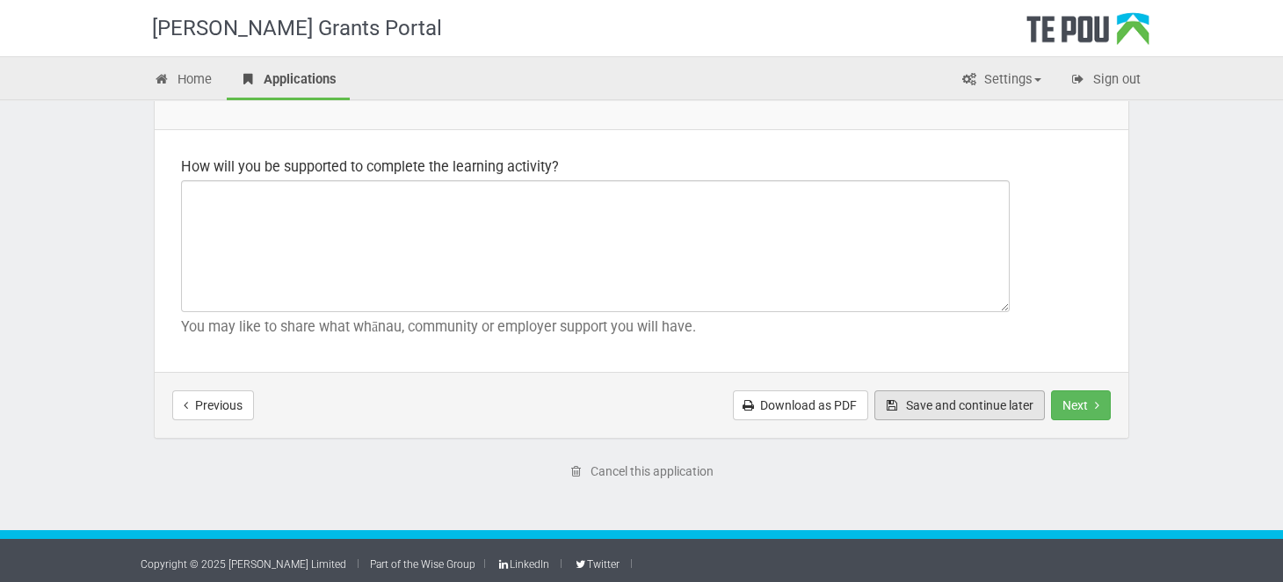
click at [956, 400] on button "Save and continue later" at bounding box center [959, 405] width 170 height 30
